Goal: Transaction & Acquisition: Purchase product/service

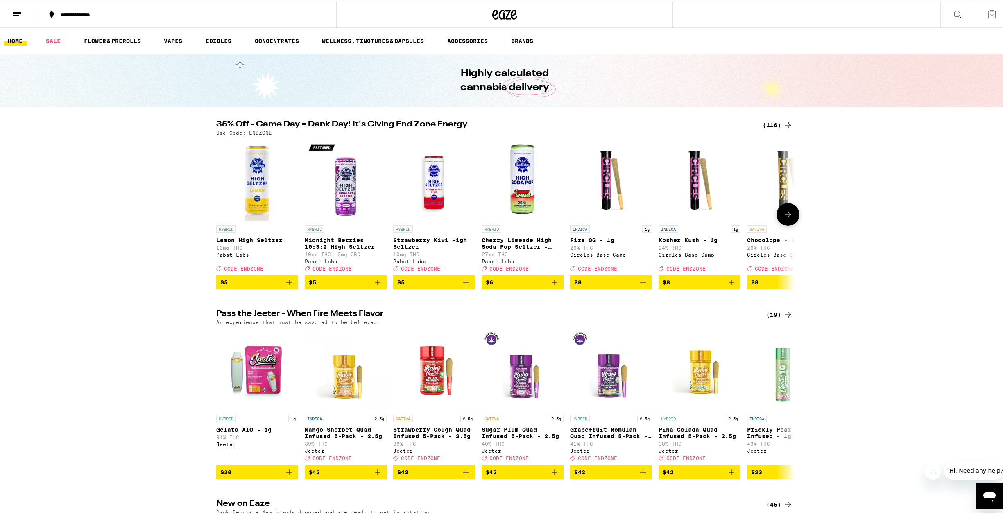
click at [785, 215] on icon at bounding box center [788, 213] width 10 height 10
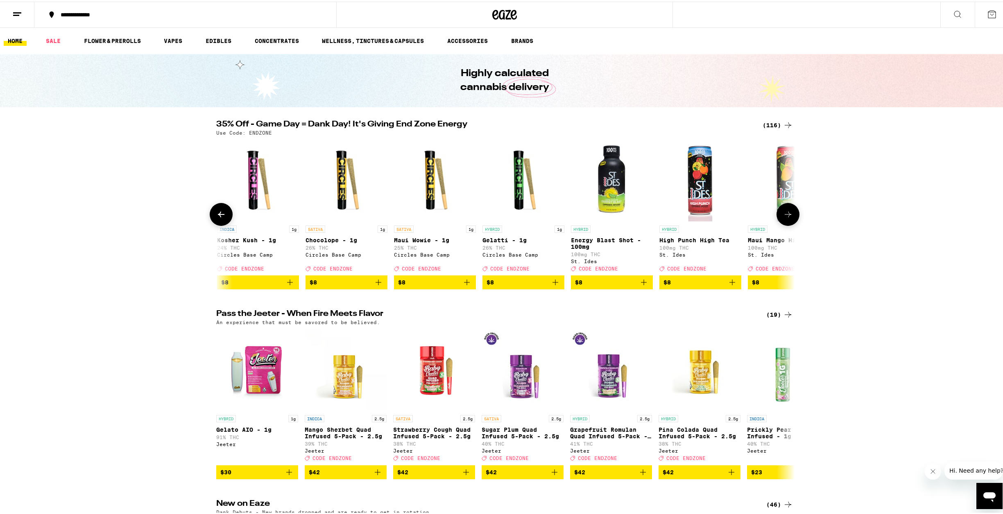
click at [785, 215] on icon at bounding box center [788, 213] width 7 height 6
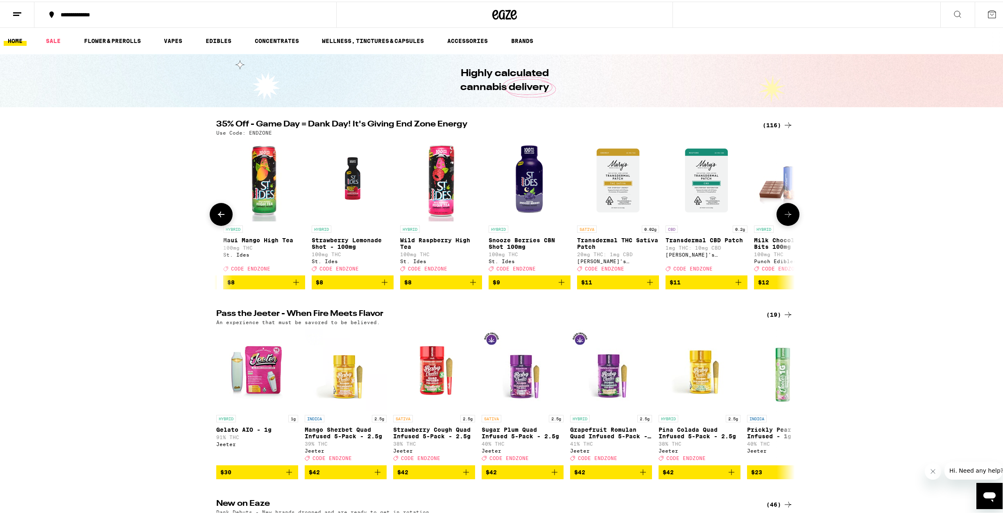
click at [785, 214] on icon at bounding box center [788, 213] width 7 height 6
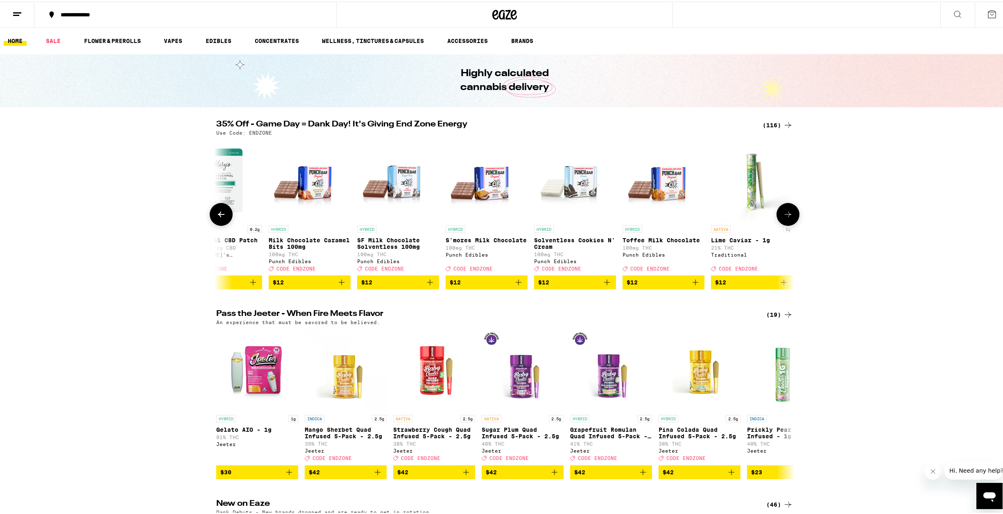
scroll to position [0, 1453]
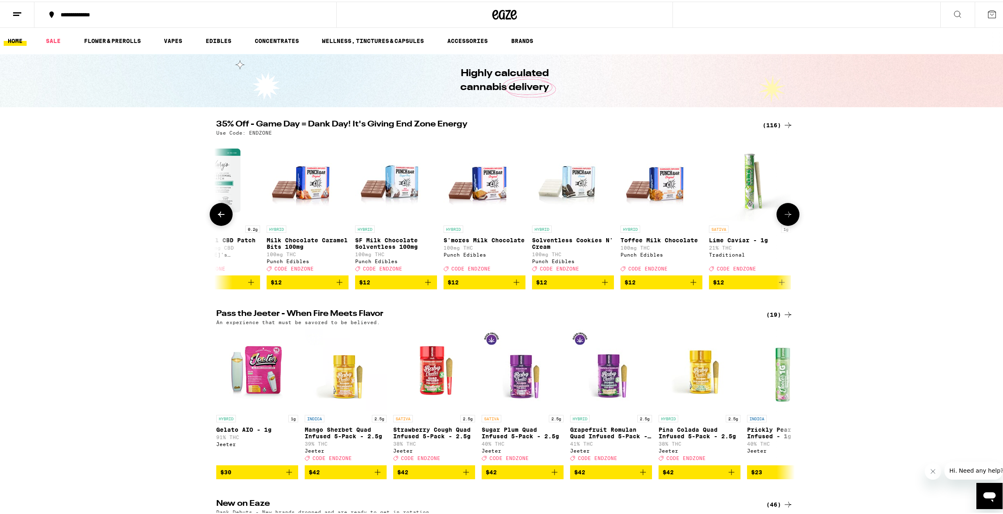
click at [785, 215] on icon at bounding box center [788, 213] width 7 height 6
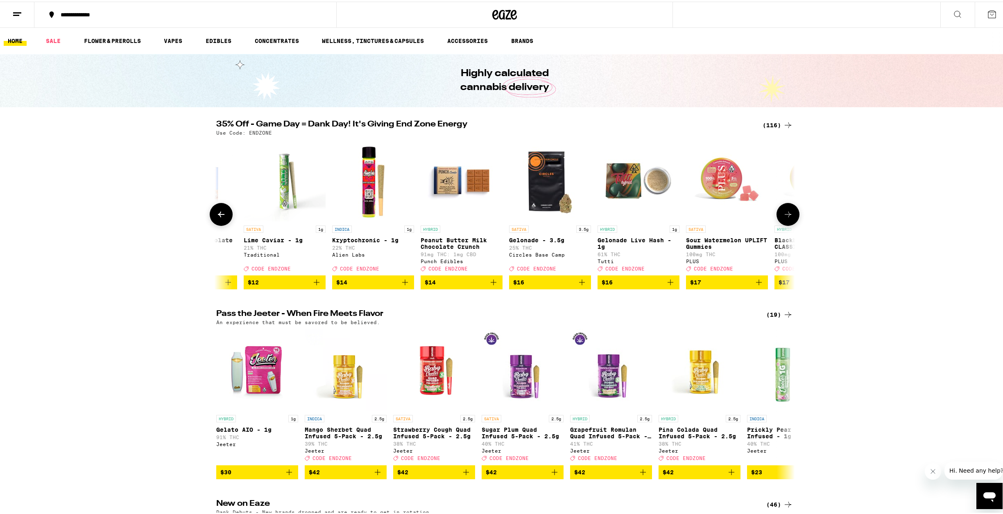
scroll to position [0, 1945]
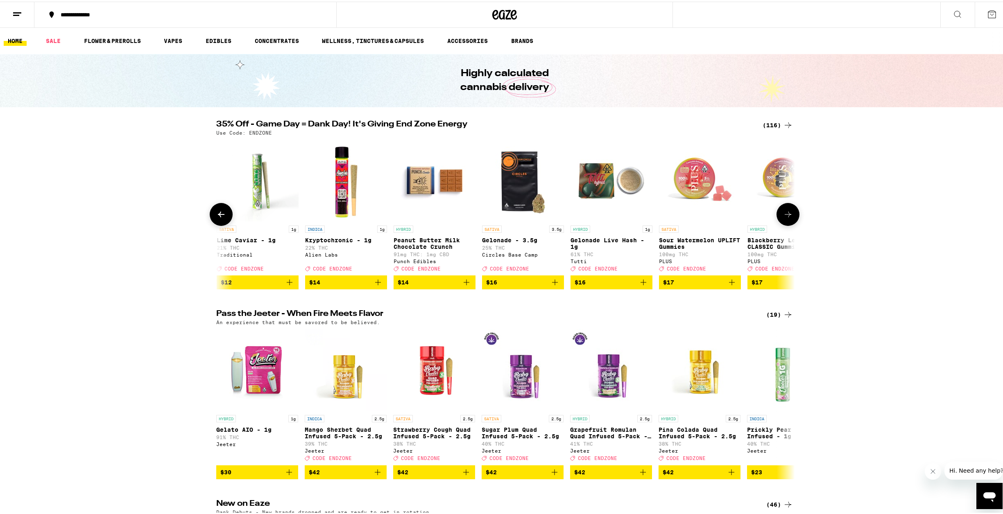
click at [785, 215] on icon at bounding box center [788, 213] width 7 height 6
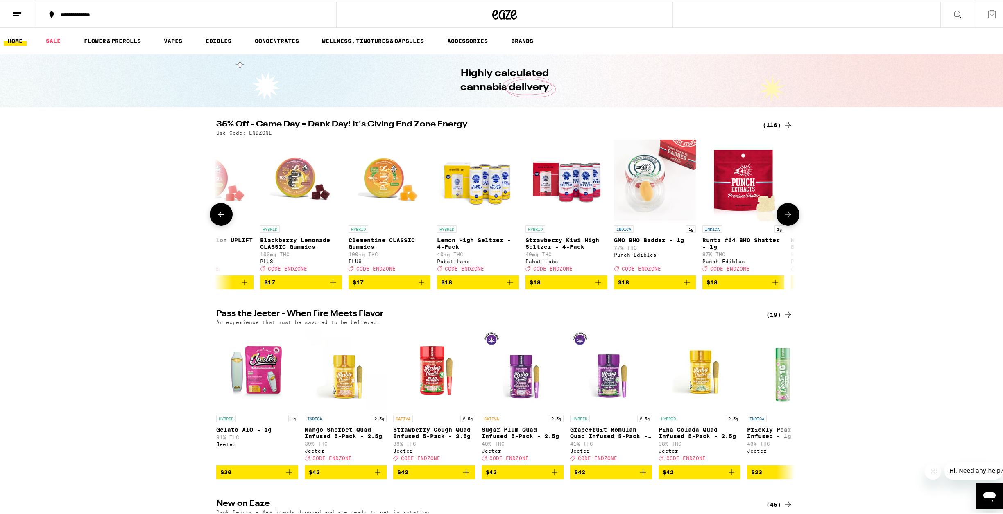
click at [785, 215] on icon at bounding box center [788, 213] width 7 height 6
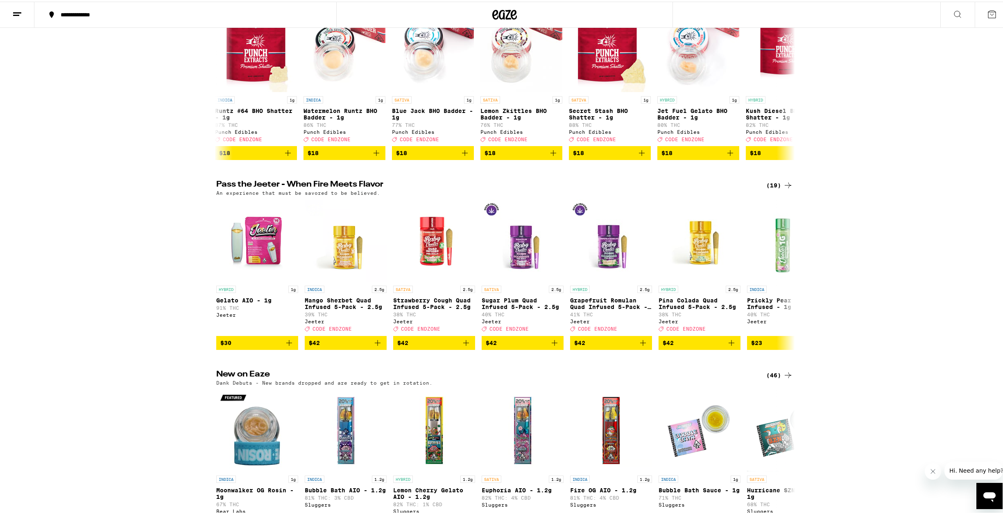
scroll to position [133, 0]
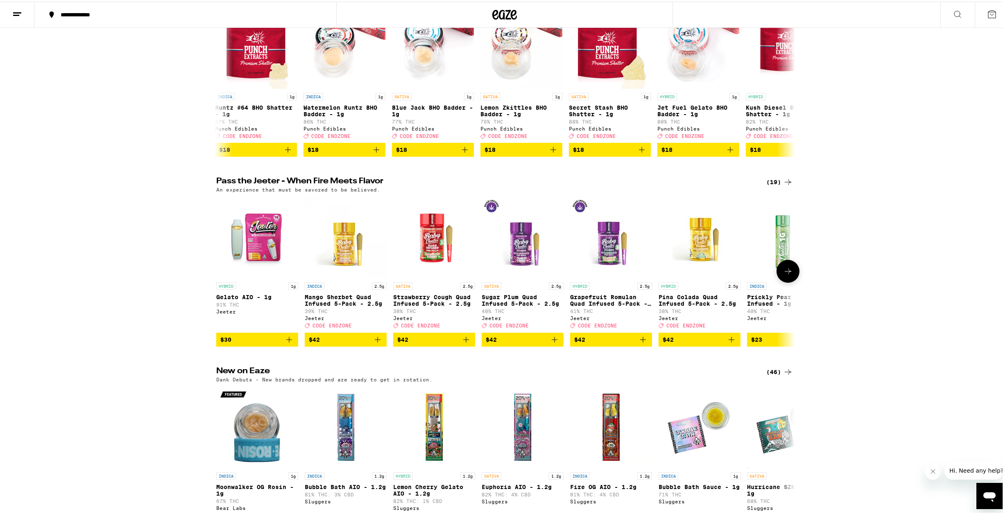
click at [785, 275] on icon at bounding box center [788, 270] width 10 height 10
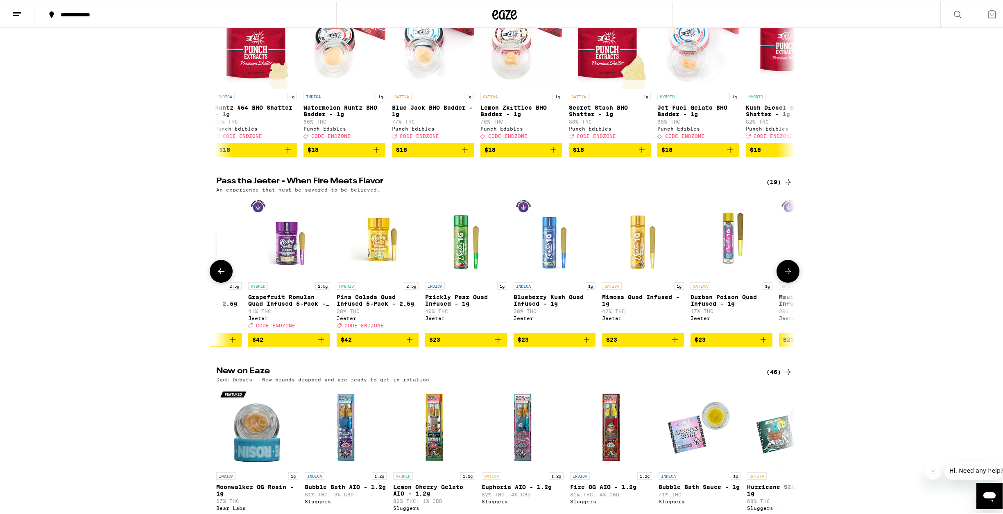
click at [785, 275] on icon at bounding box center [788, 270] width 10 height 10
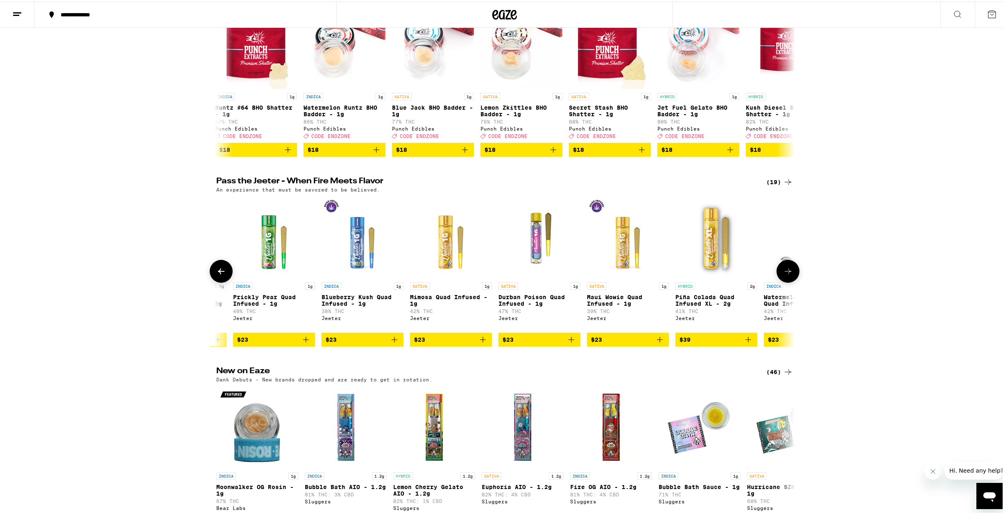
click at [785, 275] on icon at bounding box center [788, 270] width 10 height 10
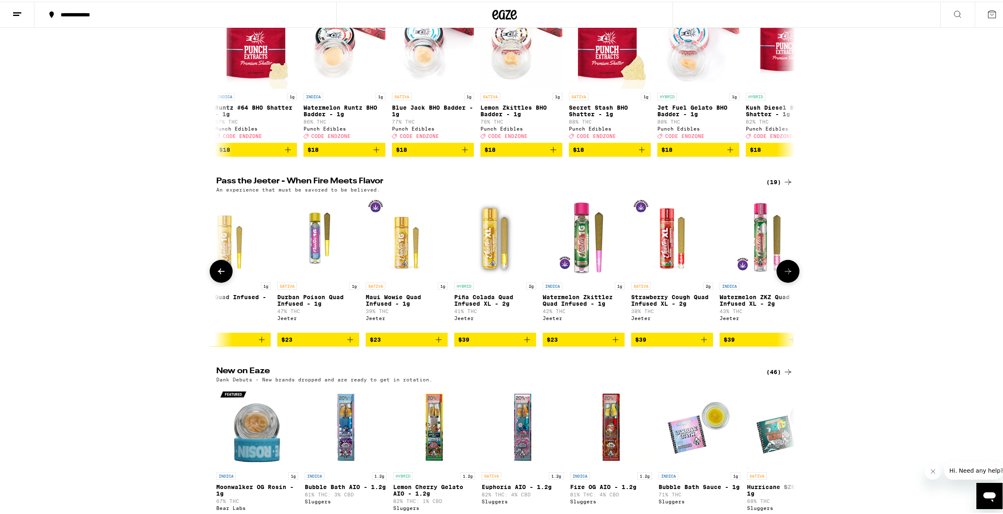
click at [785, 275] on icon at bounding box center [788, 270] width 10 height 10
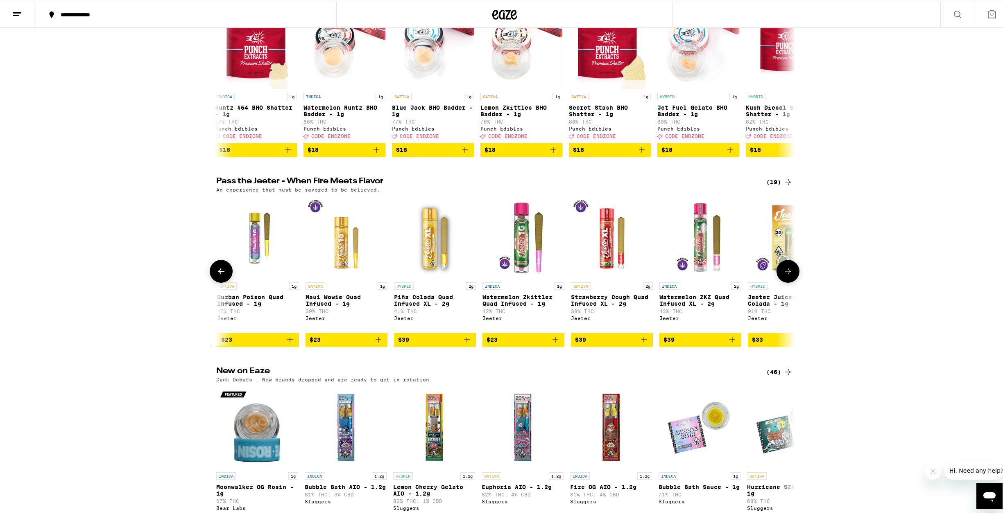
click at [785, 281] on button at bounding box center [787, 269] width 23 height 23
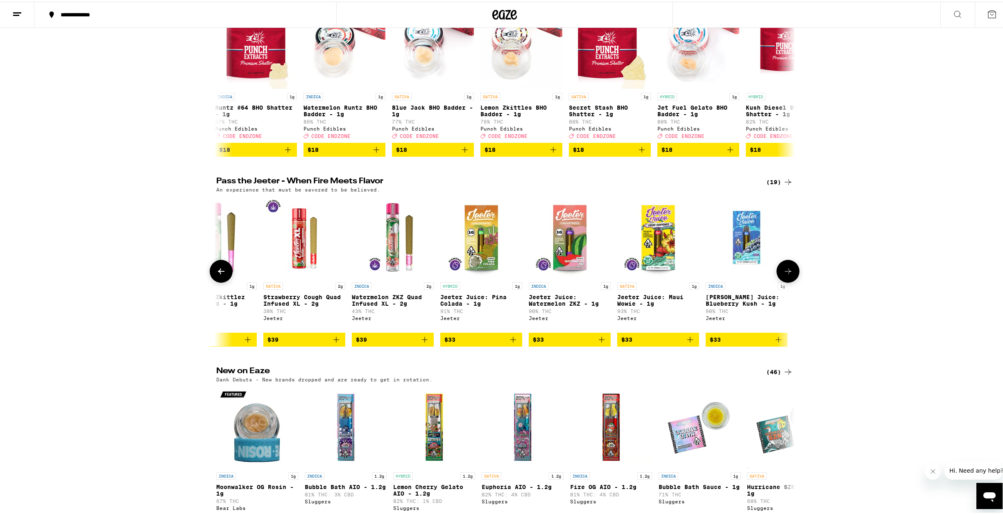
click at [784, 281] on button at bounding box center [787, 269] width 23 height 23
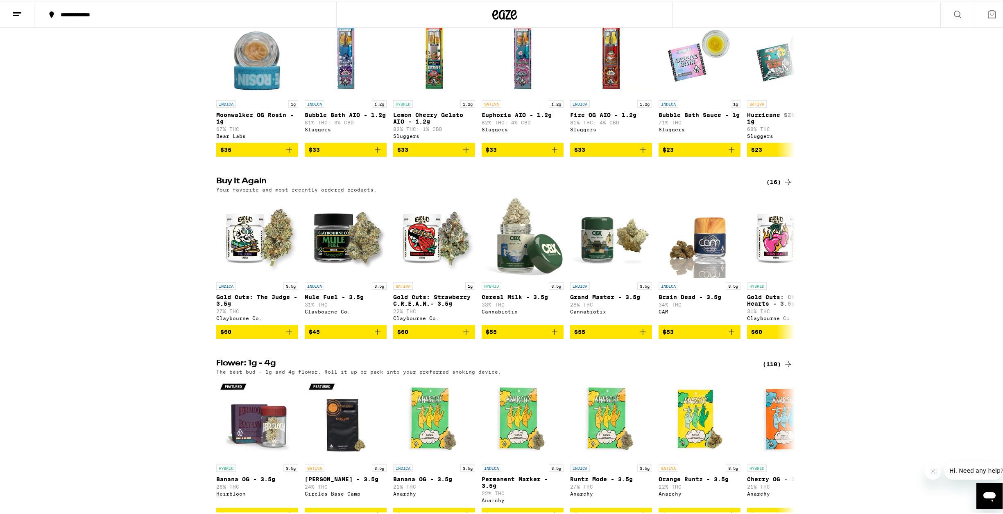
scroll to position [503, 0]
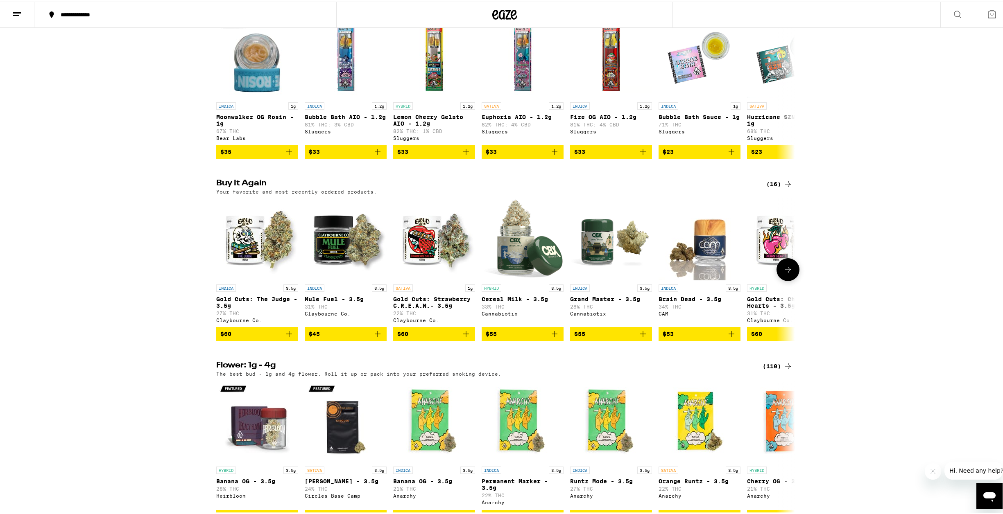
click at [789, 273] on icon at bounding box center [788, 268] width 10 height 10
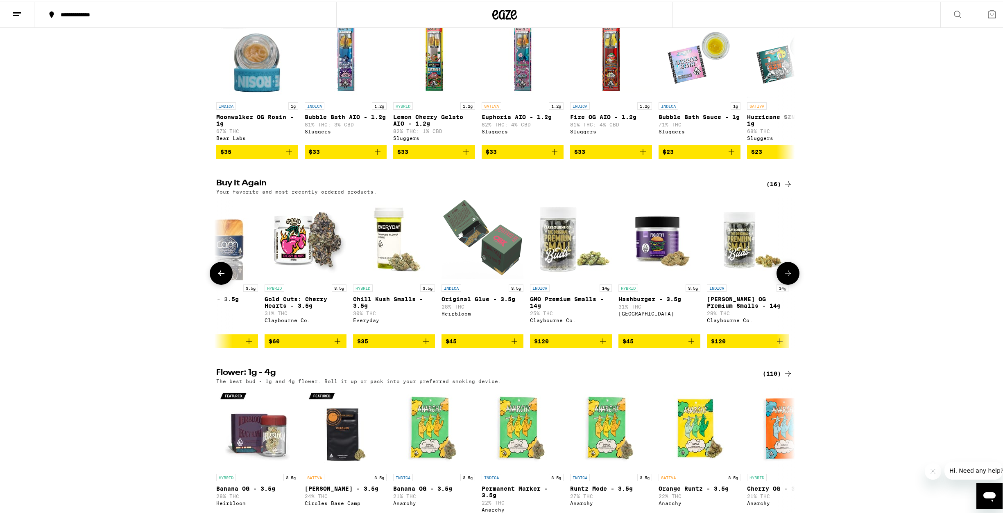
scroll to position [0, 487]
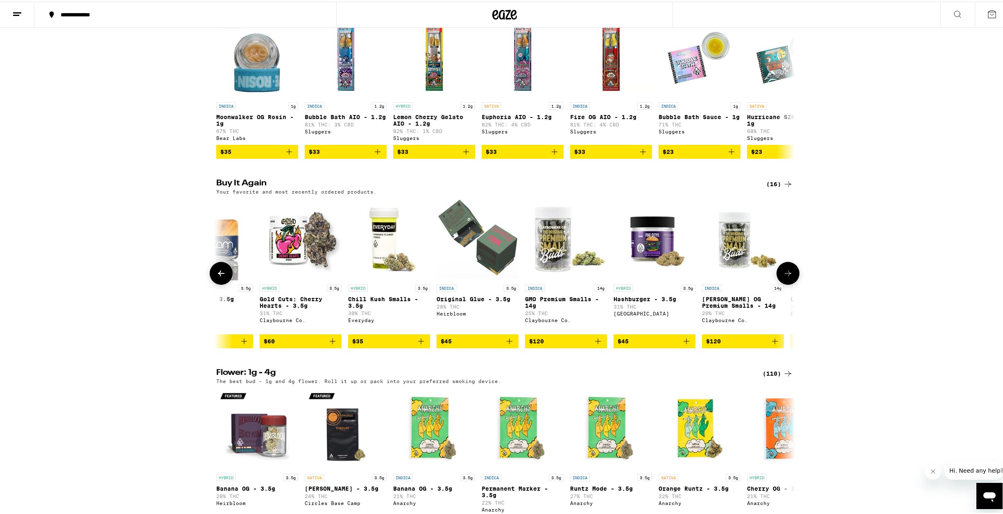
click at [789, 277] on icon at bounding box center [788, 272] width 10 height 10
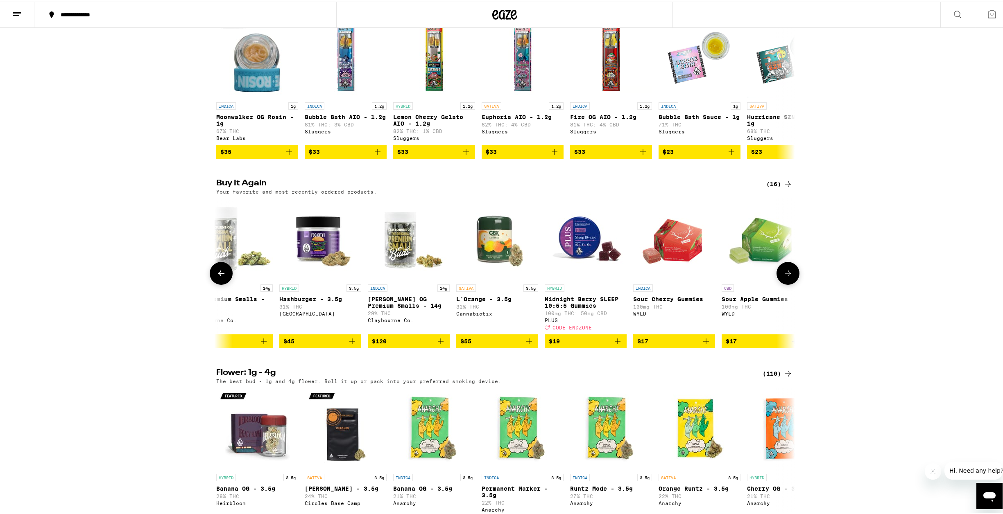
scroll to position [0, 839]
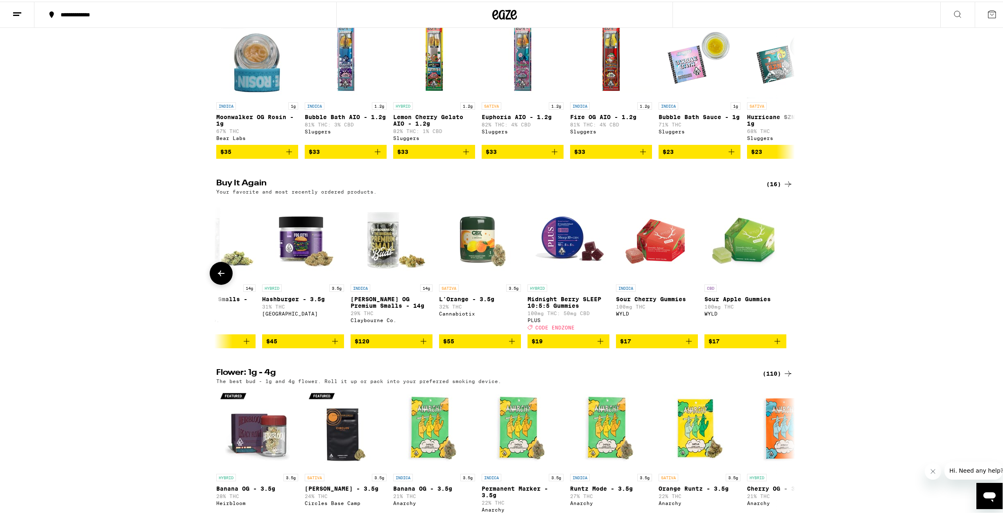
click at [789, 283] on div at bounding box center [787, 271] width 23 height 23
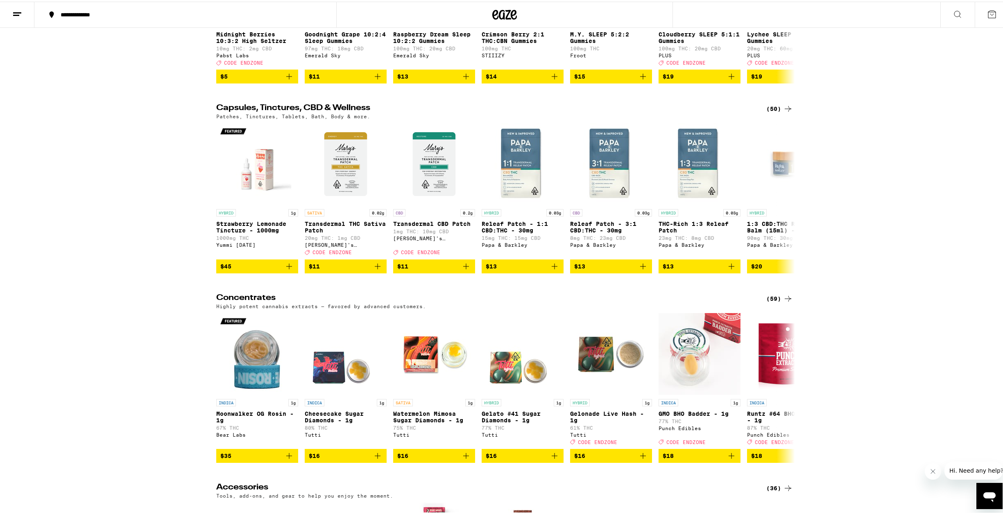
scroll to position [3443, 0]
